Goal: Contribute content: Contribute content

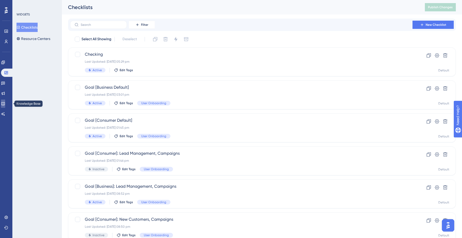
click at [5, 101] on link at bounding box center [3, 104] width 4 height 8
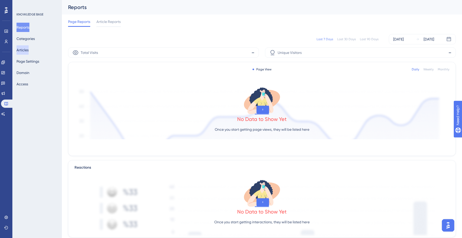
click at [29, 53] on button "Articles" at bounding box center [22, 49] width 12 height 9
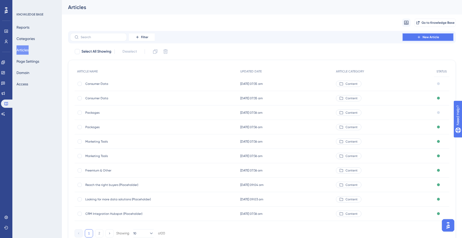
click at [422, 37] on button "New Article" at bounding box center [428, 37] width 52 height 8
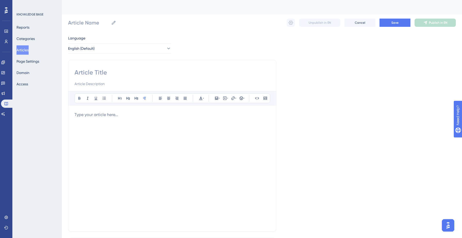
click at [142, 72] on input at bounding box center [172, 72] width 195 height 8
type input "Teasm"
type input "Teams"
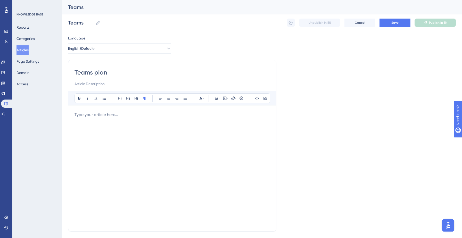
type input "Teams plan"
type input "Teams plan ()"
type input "Teams plan (Placeholder)"
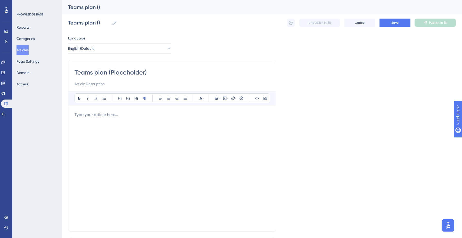
type input "Teams plan (Placeholder)"
click at [99, 120] on div at bounding box center [172, 168] width 195 height 113
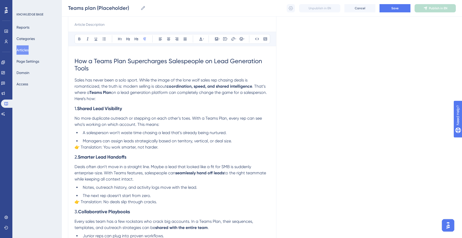
scroll to position [57, 0]
click at [105, 148] on span "👉 Translation: You work smarter, not harder." at bounding box center [117, 147] width 84 height 5
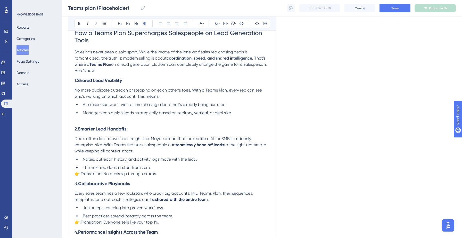
scroll to position [92, 0]
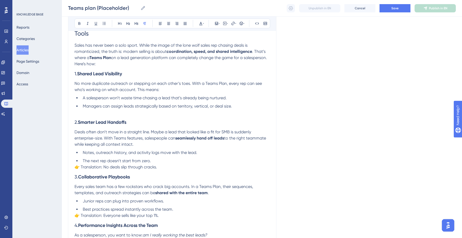
click at [99, 167] on span "👉 Translation: No deals slip through cracks." at bounding box center [116, 166] width 82 height 5
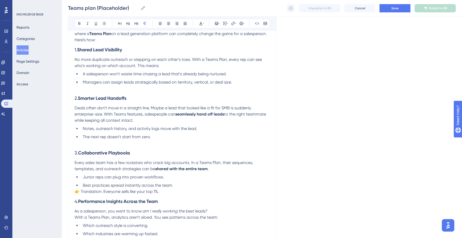
scroll to position [118, 0]
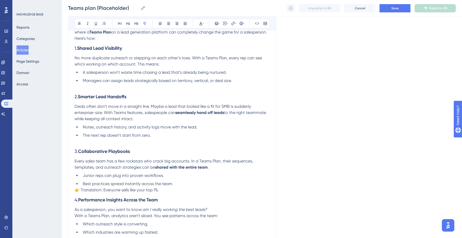
click at [95, 191] on span "👉 Translation: Everyone sells like your top 1%." at bounding box center [117, 189] width 84 height 5
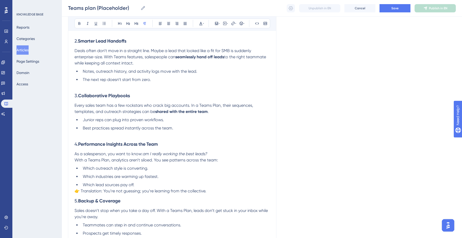
scroll to position [174, 0]
click at [90, 194] on h3 "5. Backup & Coverage" at bounding box center [172, 199] width 195 height 13
click at [91, 190] on span "👉 Translation: You’re not guessing; you’re learning from the collective." at bounding box center [141, 190] width 132 height 5
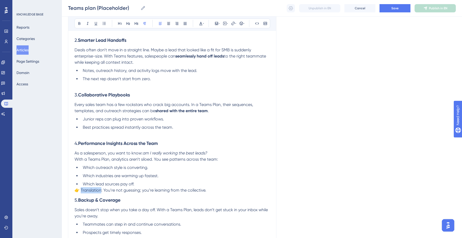
click at [91, 190] on span "👉 Translation: You’re not guessing; you’re learning from the collective." at bounding box center [141, 190] width 132 height 5
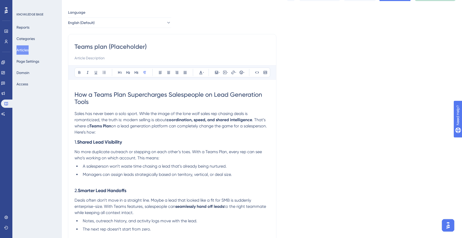
scroll to position [0, 0]
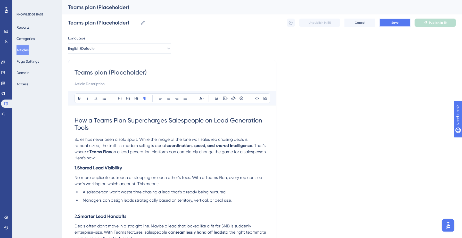
click at [394, 24] on span "Save" at bounding box center [394, 23] width 7 height 4
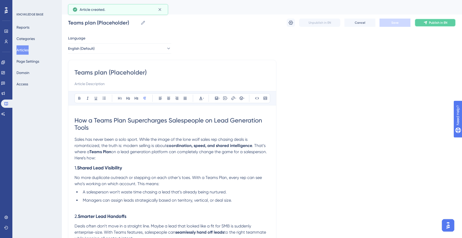
click at [429, 23] on button "Publish in EN" at bounding box center [435, 23] width 41 height 8
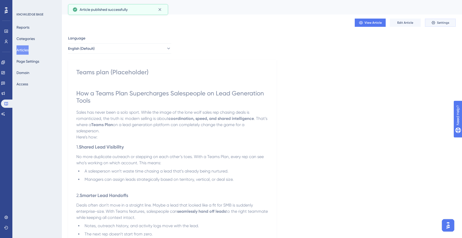
click at [441, 24] on span "Settings" at bounding box center [443, 23] width 12 height 4
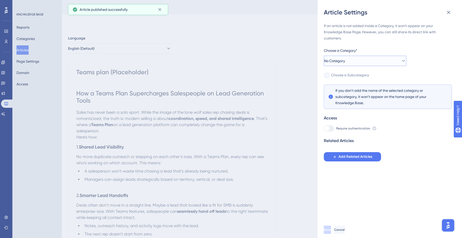
click at [366, 56] on button "No Category" at bounding box center [365, 61] width 82 height 10
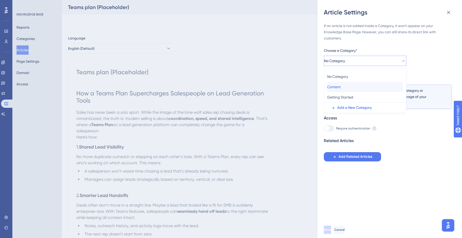
click at [356, 84] on div "Content Content" at bounding box center [365, 87] width 76 height 10
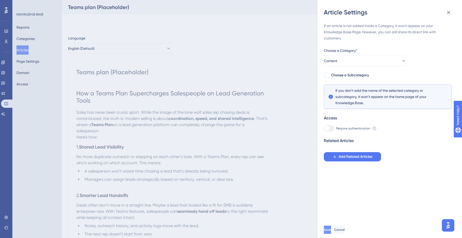
click at [331, 231] on span "Save" at bounding box center [327, 230] width 7 height 4
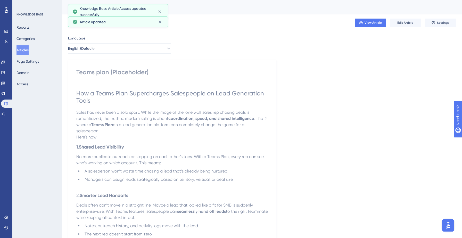
click at [27, 51] on button "Articles" at bounding box center [22, 49] width 12 height 9
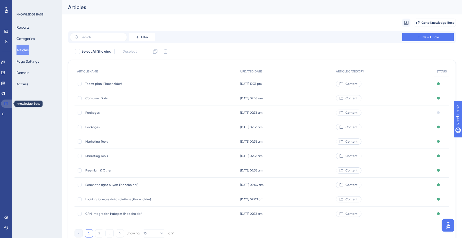
click at [6, 103] on icon at bounding box center [6, 104] width 4 height 4
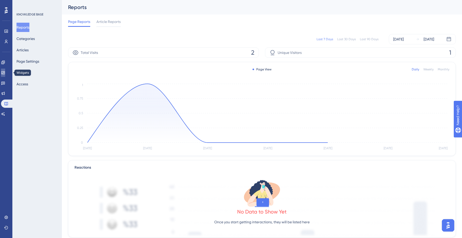
click at [4, 73] on icon at bounding box center [3, 73] width 4 height 4
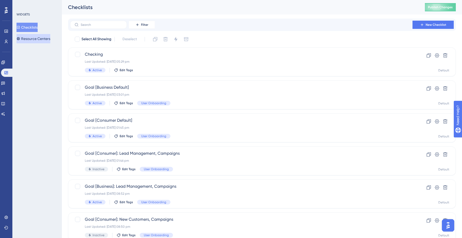
click at [38, 36] on button "Resource Centers" at bounding box center [33, 38] width 34 height 9
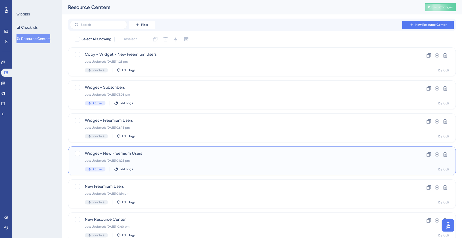
click at [118, 155] on span "Widget - New Freemium Users" at bounding box center [241, 153] width 313 height 6
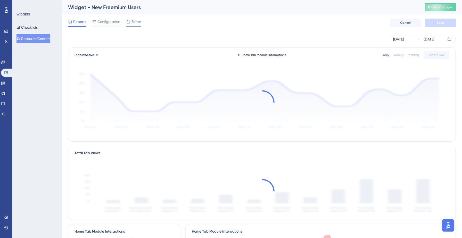
click at [134, 22] on span "Editor" at bounding box center [136, 22] width 10 height 6
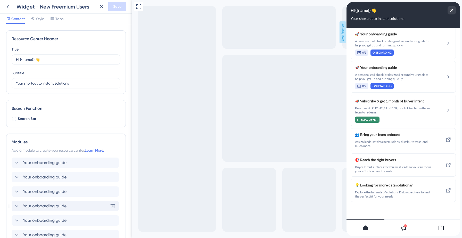
scroll to position [121, 0]
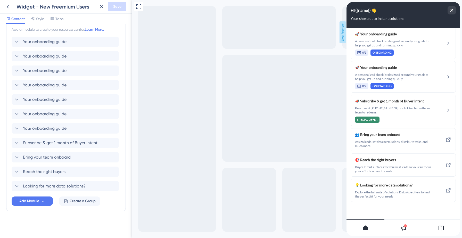
click at [436, 226] on div at bounding box center [441, 227] width 38 height 16
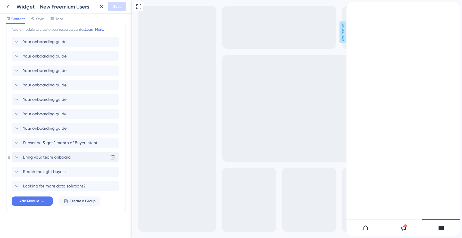
click at [57, 158] on span "Bring your team onboard" at bounding box center [47, 157] width 48 height 6
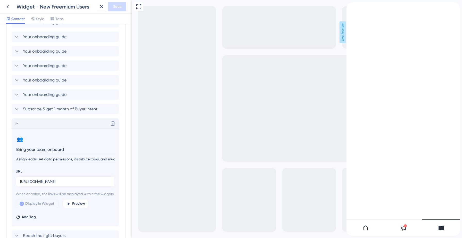
scroll to position [155, 0]
click at [57, 182] on input "[URL][DOMAIN_NAME]" at bounding box center [65, 181] width 90 height 6
paste input "[URL][DOMAIN_NAME]"
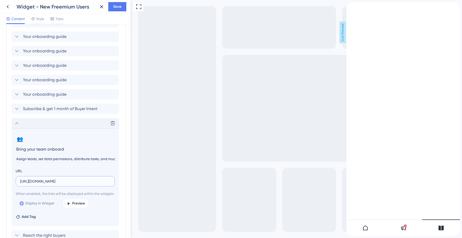
scroll to position [0, 57]
type input "[URL][DOMAIN_NAME]"
click at [118, 7] on span "Save" at bounding box center [117, 7] width 8 height 6
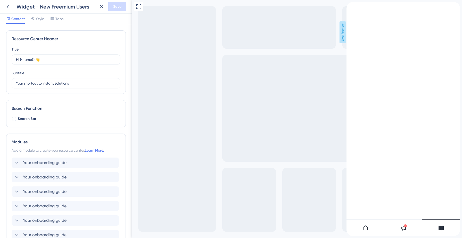
click at [351, 6] on icon "back to header" at bounding box center [348, 4] width 4 height 4
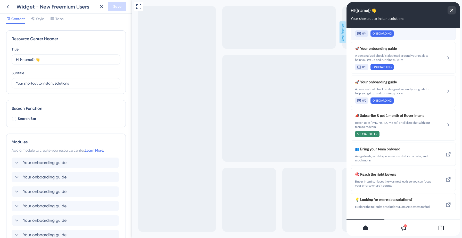
scroll to position [173, 0]
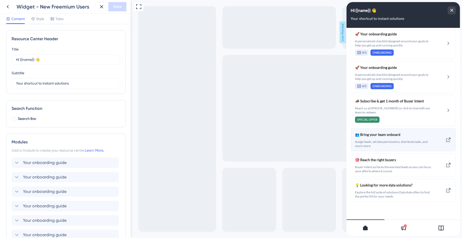
click at [385, 138] on div "👥 Bring your team onboard Assign leads, set data permissions, distribute tasks,…" at bounding box center [393, 139] width 77 height 16
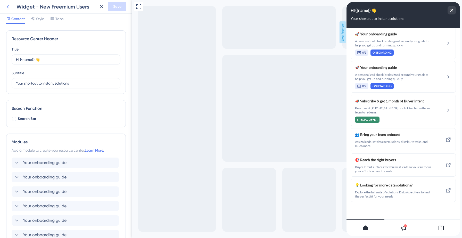
click at [7, 8] on icon at bounding box center [8, 7] width 6 height 6
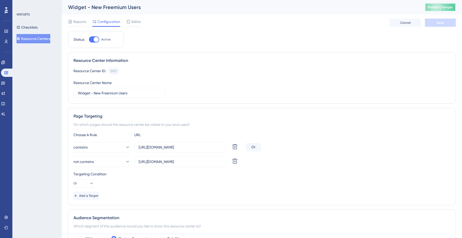
click at [431, 9] on span "Publish Changes" at bounding box center [440, 7] width 25 height 4
click at [6, 43] on icon at bounding box center [6, 41] width 4 height 4
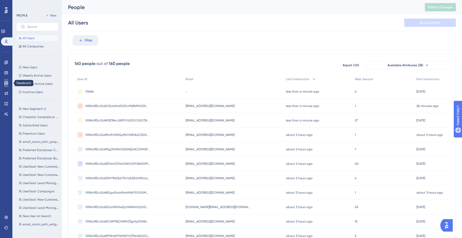
click at [4, 83] on icon at bounding box center [6, 83] width 4 height 4
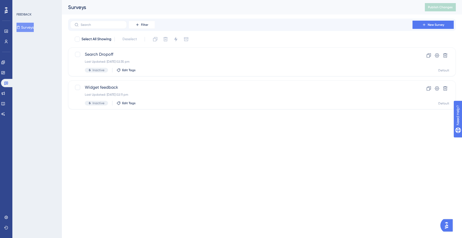
click at [28, 24] on button "Surveys" at bounding box center [24, 27] width 17 height 9
click at [5, 73] on icon at bounding box center [3, 73] width 4 height 4
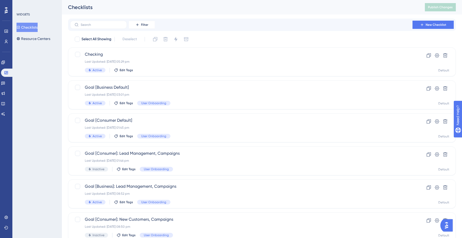
click at [276, 17] on div "Performance Users Engagement Widgets Feedback Product Updates Knowledge Base AI…" at bounding box center [262, 196] width 400 height 392
click at [6, 72] on icon at bounding box center [6, 73] width 4 height 4
click at [29, 38] on button "Resource Centers" at bounding box center [33, 38] width 34 height 9
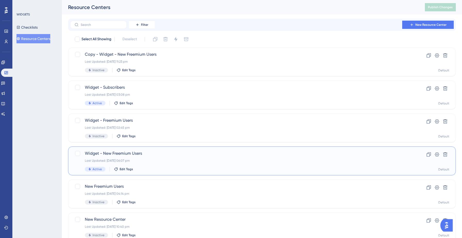
click at [139, 154] on span "Widget - New Freemium Users" at bounding box center [241, 153] width 313 height 6
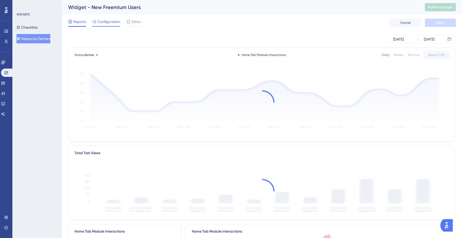
click at [106, 20] on span "Configuration" at bounding box center [108, 22] width 23 height 6
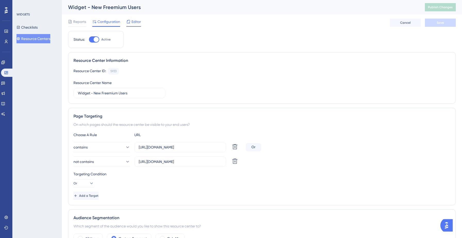
click at [135, 22] on span "Editor" at bounding box center [136, 22] width 10 height 6
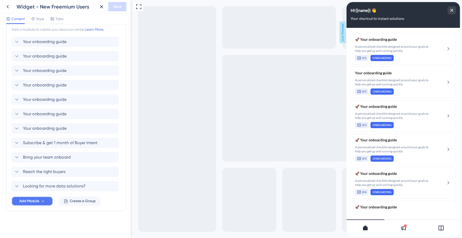
click at [44, 201] on icon at bounding box center [43, 201] width 2 height 2
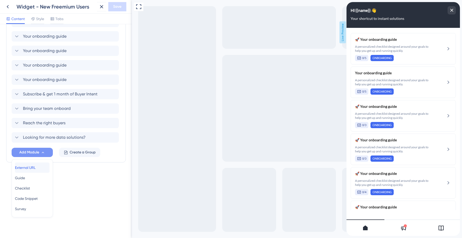
click at [36, 168] on span "External URL" at bounding box center [25, 167] width 21 height 6
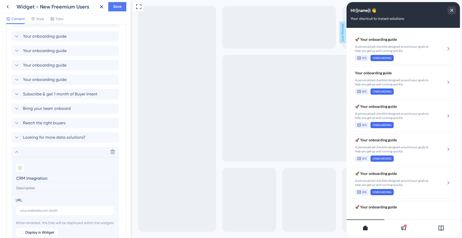
type input "CRM Integration"
click at [28, 190] on input at bounding box center [66, 188] width 100 height 7
type input "Connect your CRM here"
click at [29, 209] on input "text" at bounding box center [65, 211] width 90 height 6
click at [443, 228] on icon at bounding box center [441, 228] width 6 height 6
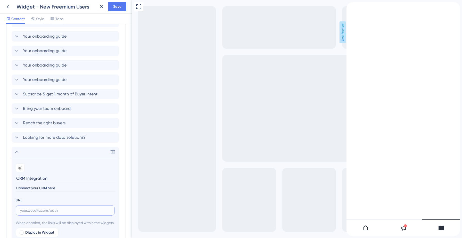
click at [37, 213] on input "text" at bounding box center [65, 211] width 90 height 6
paste input "[URL][DOMAIN_NAME]"
type input "[URL][DOMAIN_NAME]"
click at [351, 6] on div "back to header" at bounding box center [348, 4] width 4 height 5
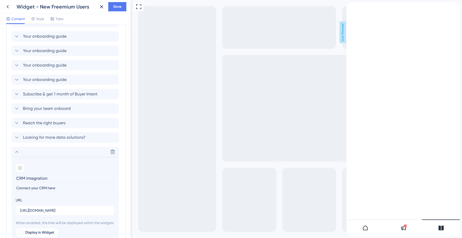
scroll to position [0, 0]
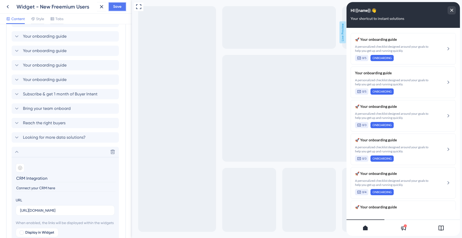
click at [116, 8] on span "Save" at bounding box center [117, 7] width 8 height 6
click at [97, 9] on icon at bounding box center [97, 9] width 5 height 5
click at [8, 7] on icon at bounding box center [8, 6] width 2 height 3
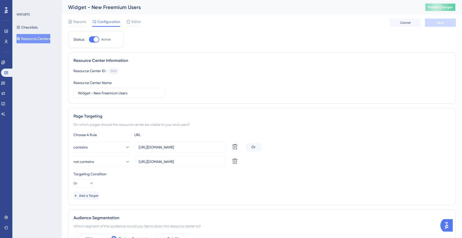
click at [439, 4] on button "Publish Changes" at bounding box center [440, 7] width 31 height 8
click at [40, 37] on button "Resource Centers" at bounding box center [33, 38] width 34 height 9
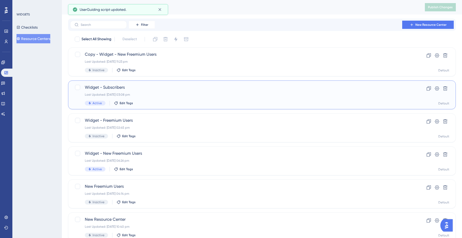
click at [148, 93] on div "Last Updated: [DATE] 03:08 pm" at bounding box center [241, 95] width 313 height 4
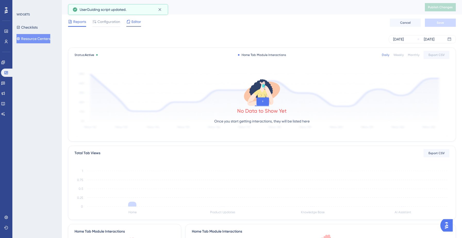
click at [138, 22] on span "Editor" at bounding box center [136, 22] width 10 height 6
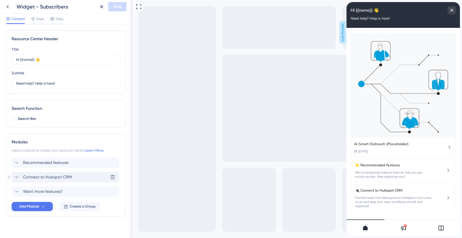
click at [51, 177] on span "Connect to Hubspot CRM" at bounding box center [47, 177] width 49 height 6
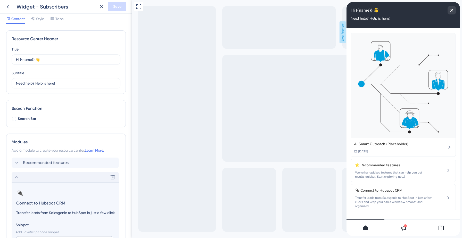
click at [37, 213] on input "Transfer leads from Salesgenie to HubSpot in just a few clicks and keep your sa…" at bounding box center [66, 212] width 100 height 7
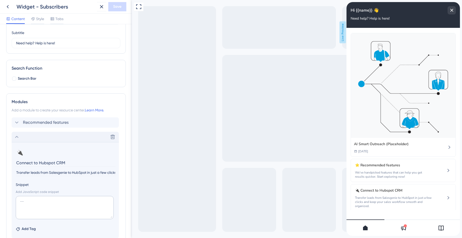
scroll to position [41, 0]
click at [9, 7] on icon at bounding box center [8, 7] width 6 height 6
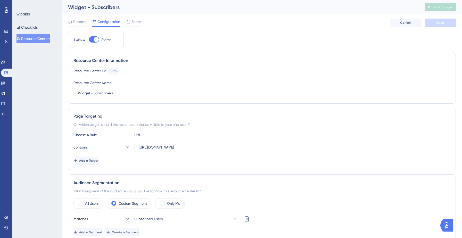
click at [34, 40] on button "Resource Centers" at bounding box center [33, 38] width 34 height 9
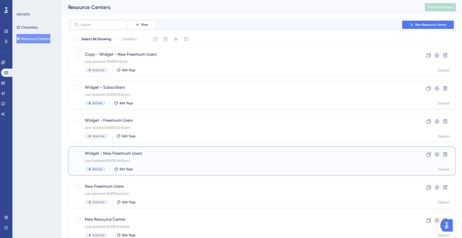
click at [143, 159] on div "Last Updated: [DATE] 06:26 pm" at bounding box center [241, 161] width 313 height 4
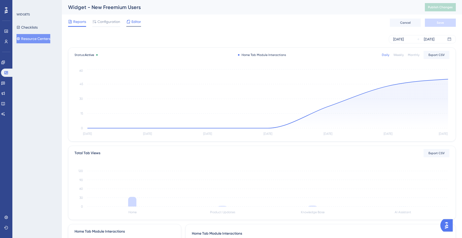
click at [135, 19] on span "Editor" at bounding box center [136, 22] width 10 height 6
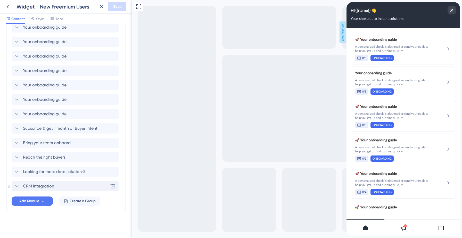
click at [47, 185] on span "CRM Integration" at bounding box center [38, 186] width 31 height 6
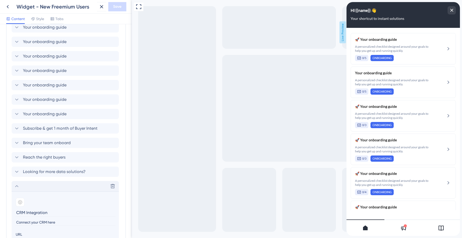
click at [44, 222] on input "Connect your CRM here" at bounding box center [66, 222] width 100 height 7
paste input "Transfer leads from Salesgenie to HubSpot in just a few clicks and keep your sa…"
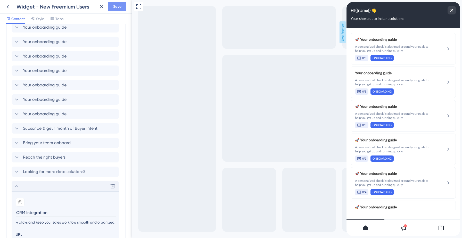
type input "Transfer leads from Salesgenie to HubSpot in just a few clicks and keep your sa…"
click at [117, 4] on span "Save" at bounding box center [117, 7] width 8 height 6
click at [98, 11] on icon at bounding box center [97, 9] width 5 height 5
click at [7, 6] on icon at bounding box center [8, 6] width 2 height 3
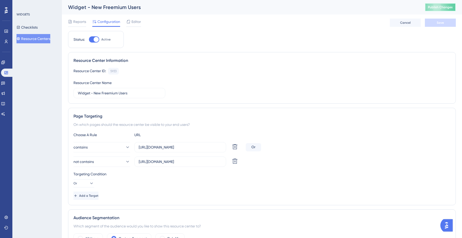
click at [436, 10] on button "Publish Changes" at bounding box center [440, 7] width 31 height 8
click at [5, 103] on icon at bounding box center [3, 104] width 4 height 4
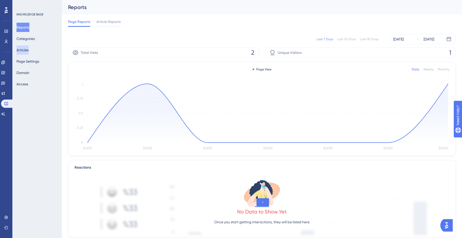
click at [29, 52] on button "Articles" at bounding box center [22, 49] width 12 height 9
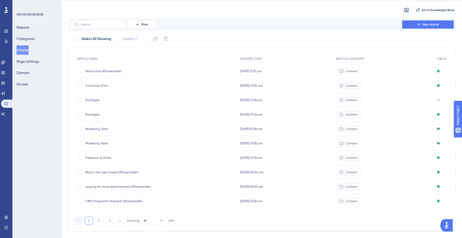
scroll to position [14, 0]
click at [112, 198] on span "CRM Integration Hubspot (Placeholder)" at bounding box center [126, 200] width 82 height 4
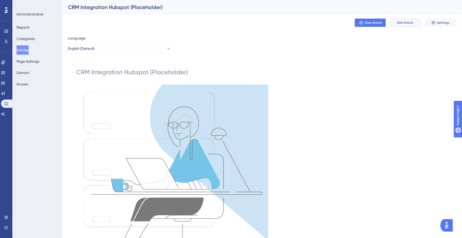
click at [408, 22] on span "Edit Article" at bounding box center [405, 23] width 16 height 4
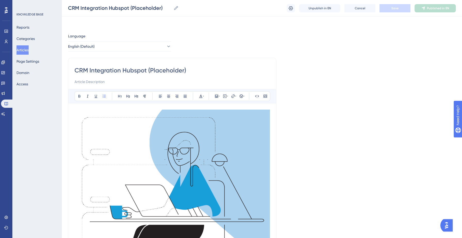
scroll to position [43, 0]
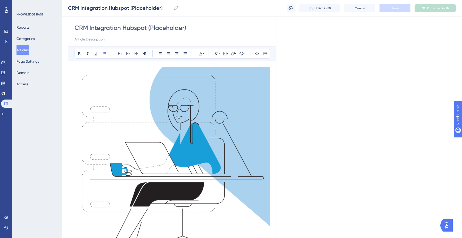
click at [284, 118] on div "Language English (Default) CRM Integration Hubspot (Placeholder) Bold Italic Un…" at bounding box center [262, 226] width 388 height 472
click at [196, 98] on img at bounding box center [172, 160] width 195 height 187
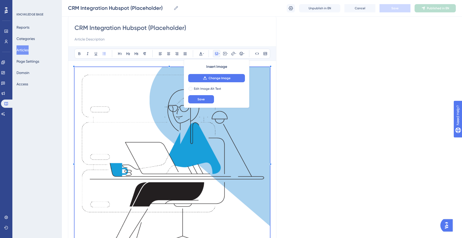
click at [275, 121] on div "CRM Integration Hubspot (Placeholder) Bold Italic Underline Bullet Point Headin…" at bounding box center [172, 223] width 208 height 416
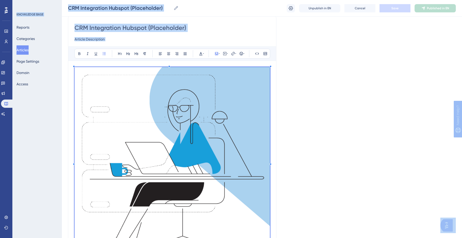
click at [72, 127] on div "CRM Integration Hubspot (Placeholder) Bold Italic Underline Bullet Point Headin…" at bounding box center [172, 223] width 208 height 416
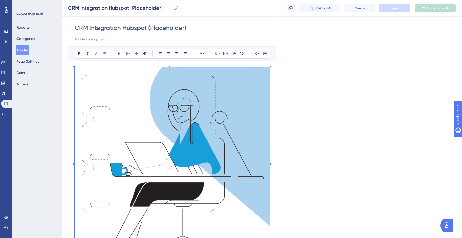
click at [72, 127] on div "CRM Integration Hubspot (Placeholder) Bold Italic Underline Bullet Point Headin…" at bounding box center [172, 223] width 208 height 416
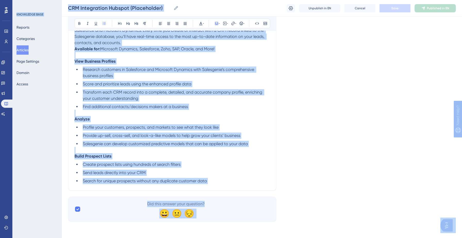
scroll to position [283, 0]
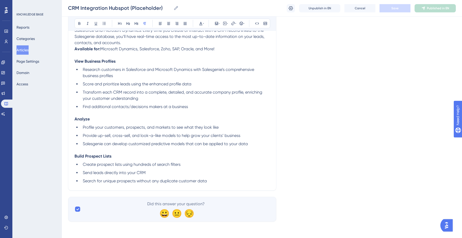
click at [132, 115] on p at bounding box center [172, 113] width 195 height 6
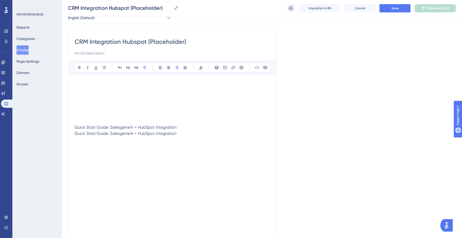
scroll to position [0, 0]
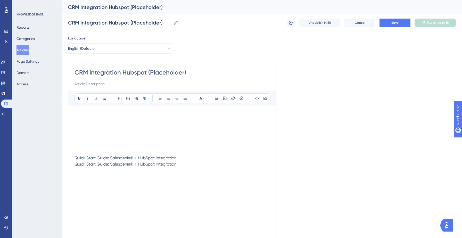
click at [177, 135] on p at bounding box center [172, 133] width 195 height 6
click at [138, 207] on p at bounding box center [172, 207] width 195 height 6
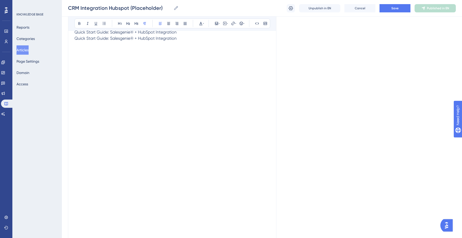
scroll to position [145, 0]
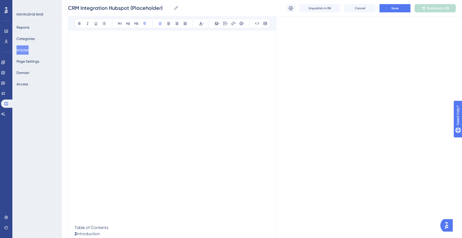
click at [127, 151] on p at bounding box center [172, 153] width 195 height 6
click at [98, 205] on p at bounding box center [172, 203] width 195 height 6
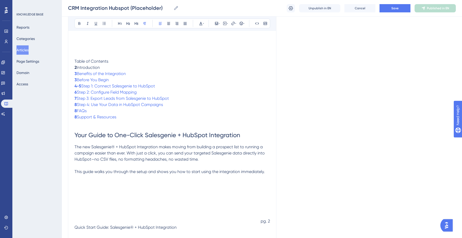
click at [98, 205] on p at bounding box center [172, 203] width 195 height 6
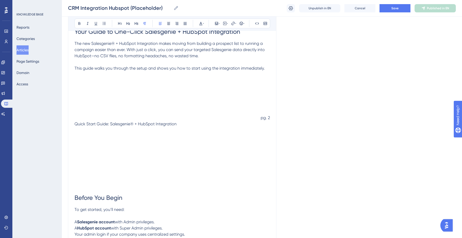
scroll to position [416, 0]
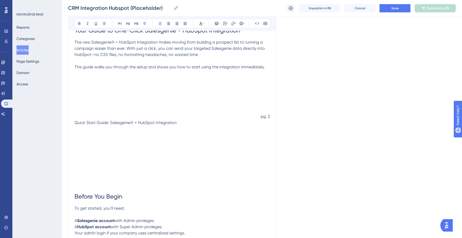
click at [98, 157] on p at bounding box center [172, 154] width 195 height 6
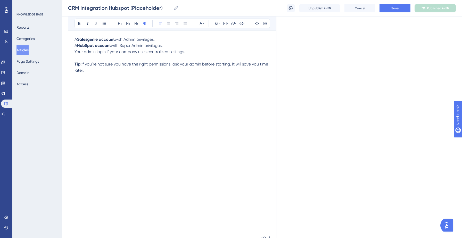
scroll to position [598, 0]
click at [126, 119] on p at bounding box center [172, 119] width 195 height 6
click at [129, 180] on p at bounding box center [172, 181] width 195 height 6
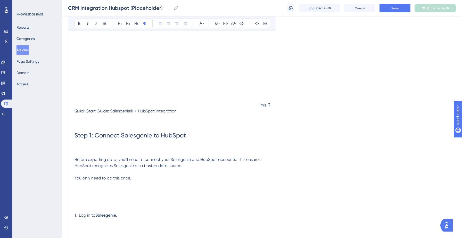
click at [106, 192] on p at bounding box center [172, 190] width 195 height 6
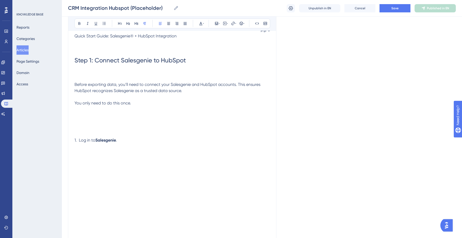
scroll to position [806, 0]
click at [103, 179] on p at bounding box center [172, 176] width 195 height 6
click at [113, 130] on p at bounding box center [172, 126] width 195 height 6
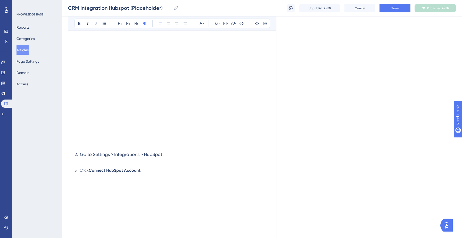
scroll to position [920, 0]
click at [24, 49] on button "Articles" at bounding box center [22, 49] width 12 height 9
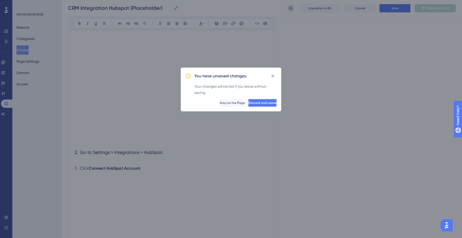
click at [267, 105] on span "Discard and Leave" at bounding box center [263, 103] width 28 height 4
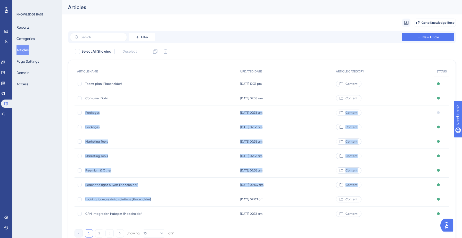
drag, startPoint x: 167, startPoint y: 200, endPoint x: 172, endPoint y: 109, distance: 91.4
click at [172, 109] on div "ARTICLE NAME UPDATED DATE ARTICLE CATEGORY STATUS Teams plan (Placeholder) Team…" at bounding box center [262, 143] width 375 height 155
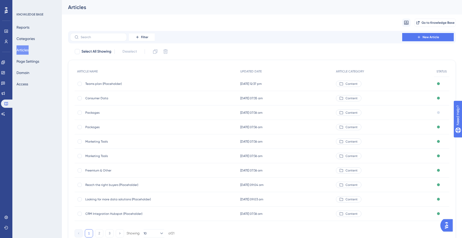
click at [220, 36] on div "Filter New Article" at bounding box center [262, 37] width 384 height 8
click at [5, 71] on icon at bounding box center [2, 72] width 3 height 3
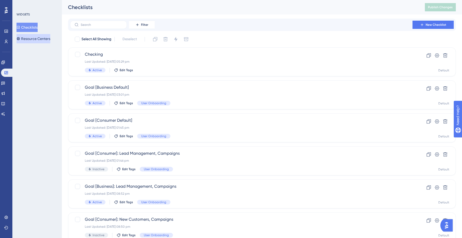
click at [42, 41] on button "Resource Centers" at bounding box center [33, 38] width 34 height 9
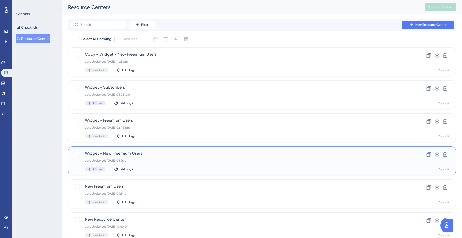
click at [160, 154] on span "Widget - New Freemium Users" at bounding box center [241, 153] width 313 height 6
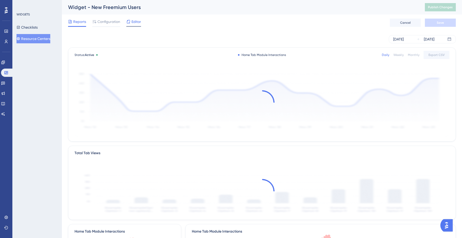
click at [131, 24] on div "Editor" at bounding box center [133, 22] width 15 height 6
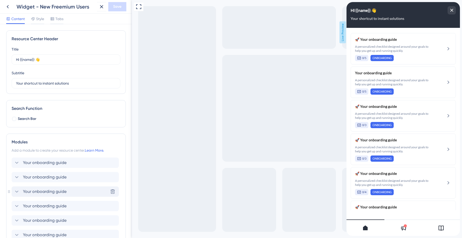
scroll to position [135, 0]
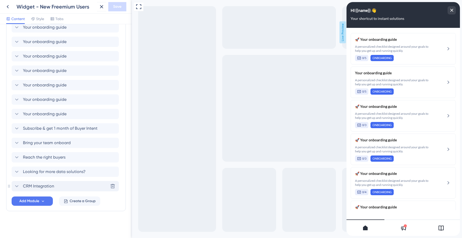
click at [44, 184] on span "CRM Integration" at bounding box center [38, 186] width 31 height 6
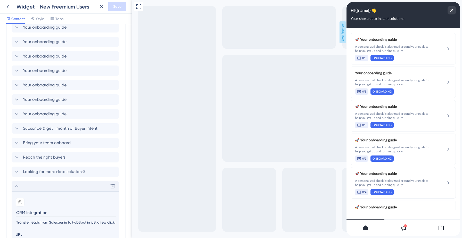
click at [26, 213] on input "CRM Integration" at bounding box center [66, 213] width 100 height 8
type input "CRM (Hubspot) Integration"
click at [114, 7] on span "Save" at bounding box center [117, 7] width 8 height 6
click at [97, 11] on icon at bounding box center [97, 9] width 5 height 5
click at [7, 5] on icon at bounding box center [8, 7] width 6 height 6
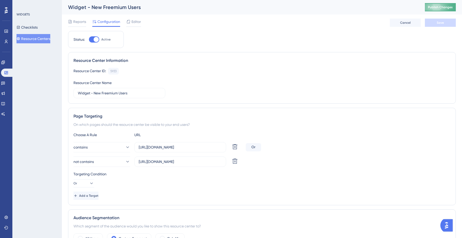
click at [435, 7] on span "Publish Changes" at bounding box center [440, 7] width 25 height 4
click at [39, 41] on button "Resource Centers" at bounding box center [33, 38] width 34 height 9
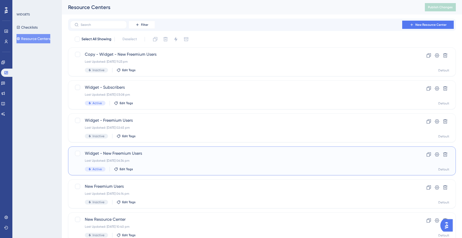
click at [140, 153] on span "Widget - New Freemium Users" at bounding box center [241, 153] width 313 height 6
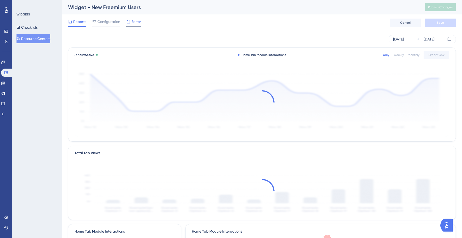
click at [136, 22] on span "Editor" at bounding box center [136, 22] width 10 height 6
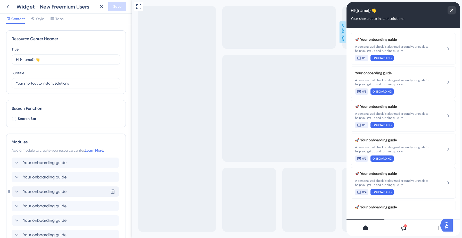
scroll to position [135, 0]
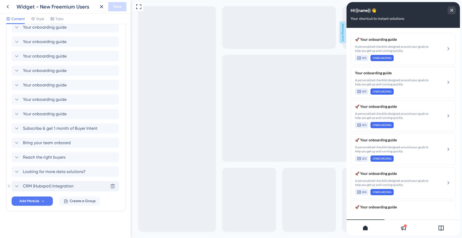
click at [55, 187] on span "CRM (Hubspot) Integration" at bounding box center [48, 186] width 51 height 6
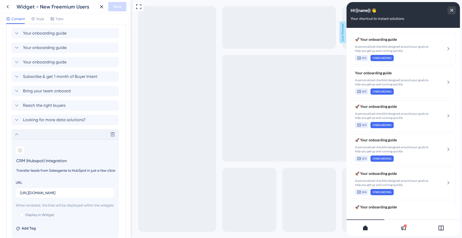
scroll to position [188, 0]
click at [436, 229] on div at bounding box center [441, 227] width 38 height 16
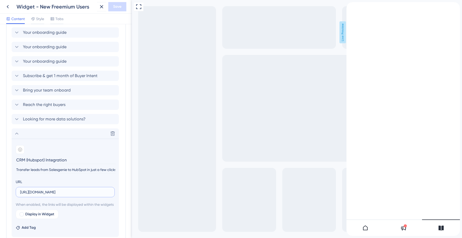
click at [80, 194] on input "[URL][DOMAIN_NAME]" at bounding box center [65, 192] width 90 height 6
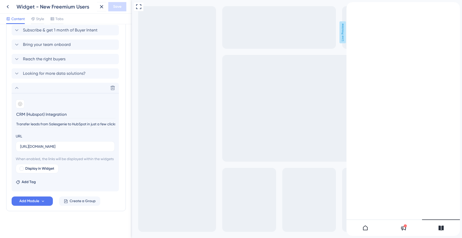
scroll to position [0, 0]
click at [86, 168] on div "Display in Widget" at bounding box center [65, 168] width 99 height 9
click at [22, 169] on div at bounding box center [22, 169] width 4 height 4
checkbox input "true"
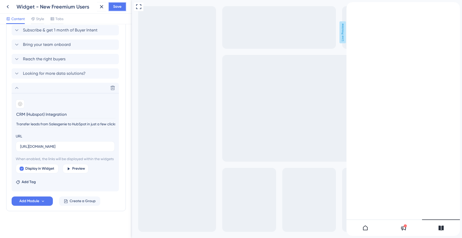
click at [117, 5] on span "Save" at bounding box center [117, 7] width 8 height 6
click at [98, 9] on icon at bounding box center [97, 9] width 5 height 5
click at [7, 6] on icon at bounding box center [8, 6] width 2 height 3
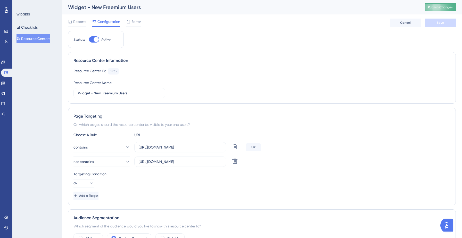
click at [446, 8] on span "Publish Changes" at bounding box center [440, 7] width 25 height 4
click at [134, 23] on span "Editor" at bounding box center [136, 22] width 10 height 6
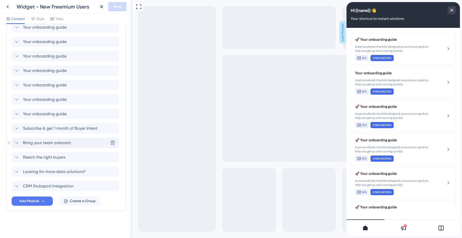
click at [48, 144] on span "Bring your team onboard" at bounding box center [47, 143] width 48 height 6
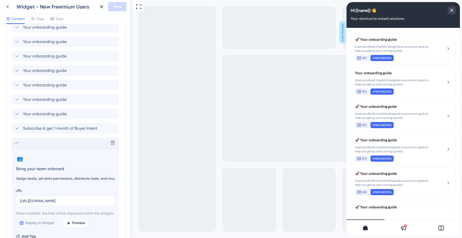
click at [55, 169] on input "Bring your team onboard" at bounding box center [66, 169] width 100 height 8
click at [56, 170] on input "Bring your team onboard" at bounding box center [66, 169] width 100 height 8
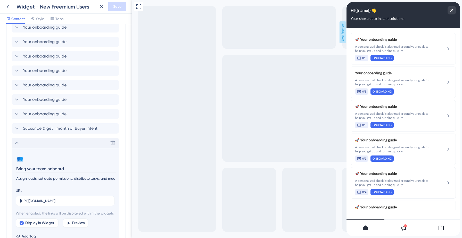
click at [56, 170] on input "Bring your team onboard" at bounding box center [66, 169] width 100 height 8
type input "Find out how Salegenie can elevate your team!"
click at [34, 176] on input "Assign leads, set data permissions, distribute tasks, and much more." at bounding box center [66, 178] width 100 height 7
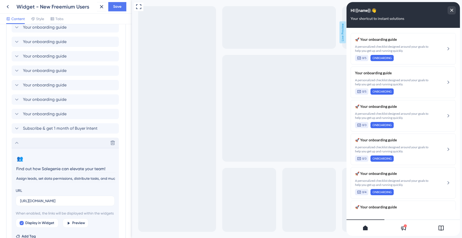
click at [37, 178] on input "Assign leads, set data permissions, distribute tasks, and much more." at bounding box center [66, 178] width 100 height 7
click at [25, 179] on input "Manage your team," at bounding box center [66, 178] width 100 height 7
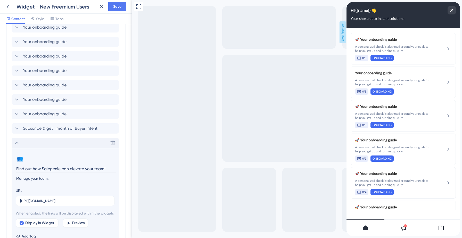
click at [25, 179] on input "Manage your team," at bounding box center [66, 178] width 100 height 7
paste input "work smarter by sharing leads, insights, and workflows across the team"
type input "work smarter by sharing leads, insights, and workflows across the team"
click at [115, 8] on span "Save" at bounding box center [117, 7] width 8 height 6
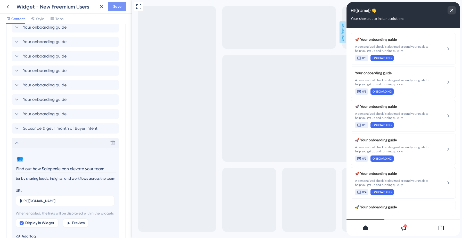
scroll to position [0, 0]
click at [96, 10] on icon at bounding box center [97, 9] width 5 height 5
click at [7, 6] on icon at bounding box center [8, 7] width 6 height 6
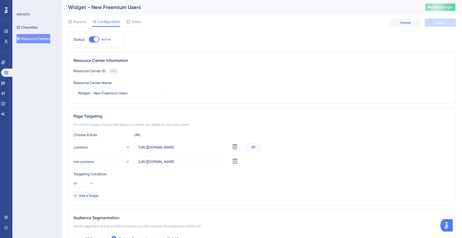
click at [434, 8] on span "Publish Changes" at bounding box center [440, 7] width 25 height 4
click at [37, 37] on button "Resource Centers" at bounding box center [33, 38] width 34 height 9
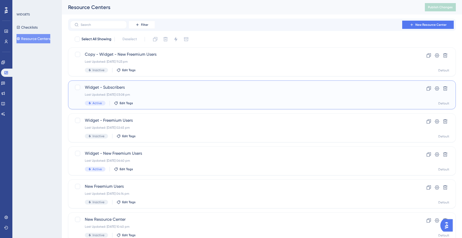
click at [130, 93] on div "Last Updated: [DATE] 03:08 pm" at bounding box center [241, 95] width 313 height 4
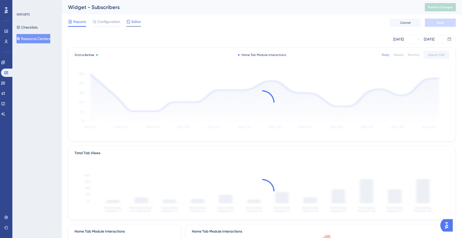
click at [138, 19] on span "Editor" at bounding box center [136, 22] width 10 height 6
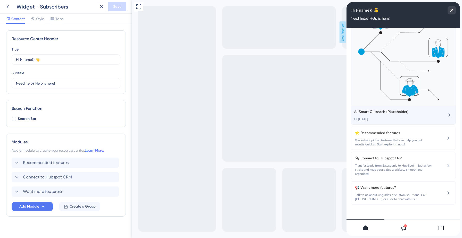
scroll to position [35, 0]
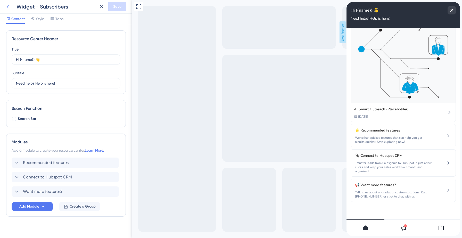
click at [7, 6] on icon at bounding box center [8, 7] width 6 height 6
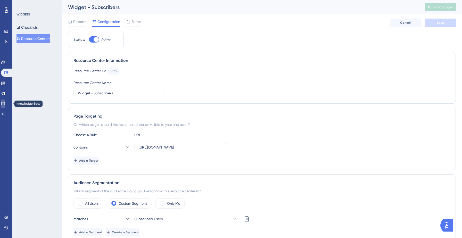
click at [5, 101] on link at bounding box center [3, 104] width 4 height 8
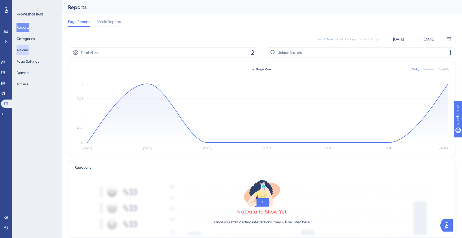
click at [26, 51] on button "Articles" at bounding box center [22, 49] width 12 height 9
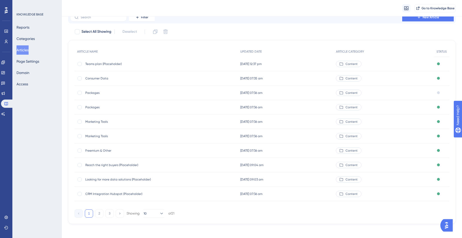
scroll to position [24, 0]
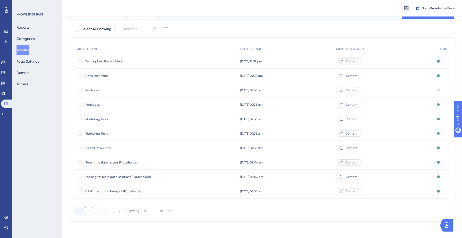
click at [101, 211] on button "2" at bounding box center [99, 211] width 8 height 8
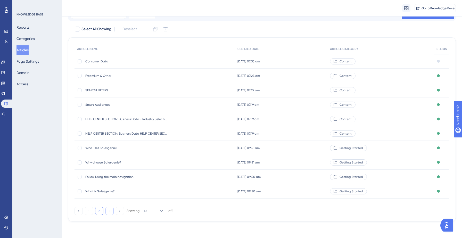
click at [108, 213] on button "3" at bounding box center [109, 211] width 8 height 8
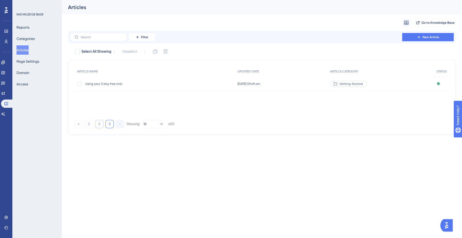
click at [99, 122] on button "2" at bounding box center [99, 124] width 8 height 8
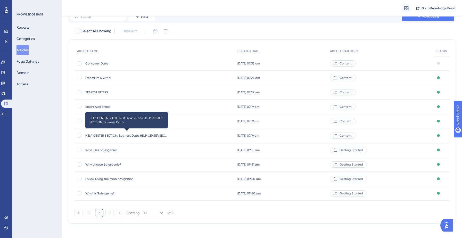
scroll to position [24, 0]
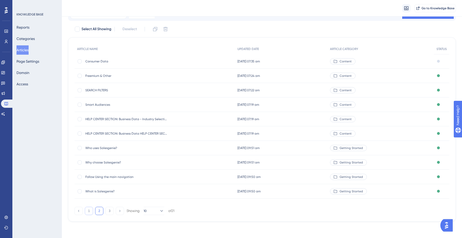
click at [91, 210] on button "1" at bounding box center [89, 211] width 8 height 8
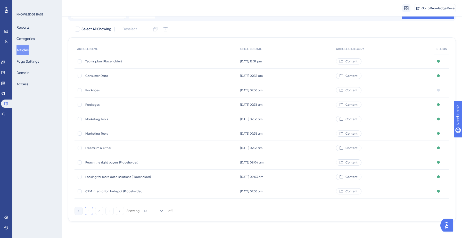
click at [104, 133] on span "Marketing Tools" at bounding box center [126, 133] width 82 height 4
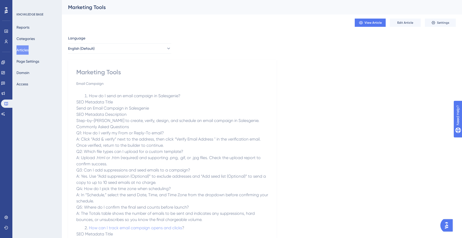
click at [22, 49] on button "Articles" at bounding box center [22, 49] width 12 height 9
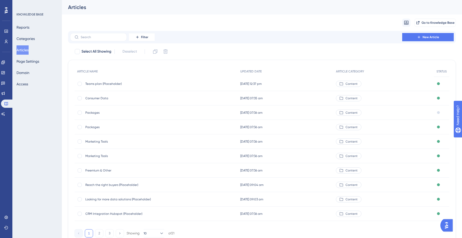
click at [98, 156] on span "Marketing Tools" at bounding box center [126, 156] width 82 height 4
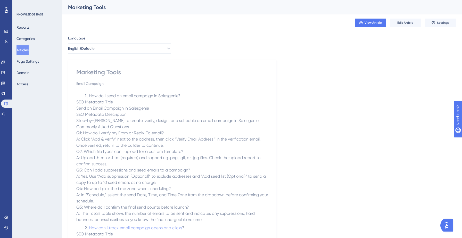
click at [25, 51] on button "Articles" at bounding box center [22, 49] width 12 height 9
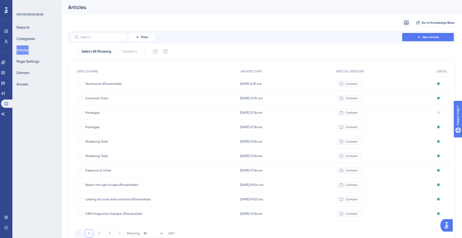
click at [323, 23] on div "Migrate from Go to Knowledge Base" at bounding box center [262, 22] width 388 height 16
click at [24, 50] on button "Articles" at bounding box center [22, 49] width 12 height 9
click at [97, 38] on input "text" at bounding box center [102, 37] width 42 height 4
click at [208, 39] on div "Filter New Article" at bounding box center [262, 37] width 384 height 8
click at [340, 32] on div "Filter New Article" at bounding box center [262, 37] width 388 height 12
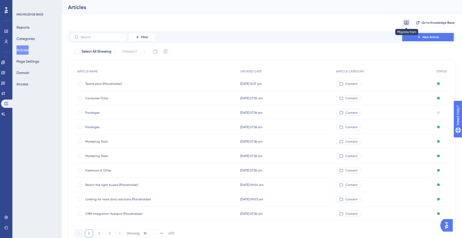
click at [407, 22] on icon at bounding box center [406, 22] width 5 height 5
click at [374, 18] on div "Migrate from from Zendesk from Zendesk from Intercom from Intercom Go to Knowle…" at bounding box center [262, 22] width 388 height 16
